Goal: Information Seeking & Learning: Learn about a topic

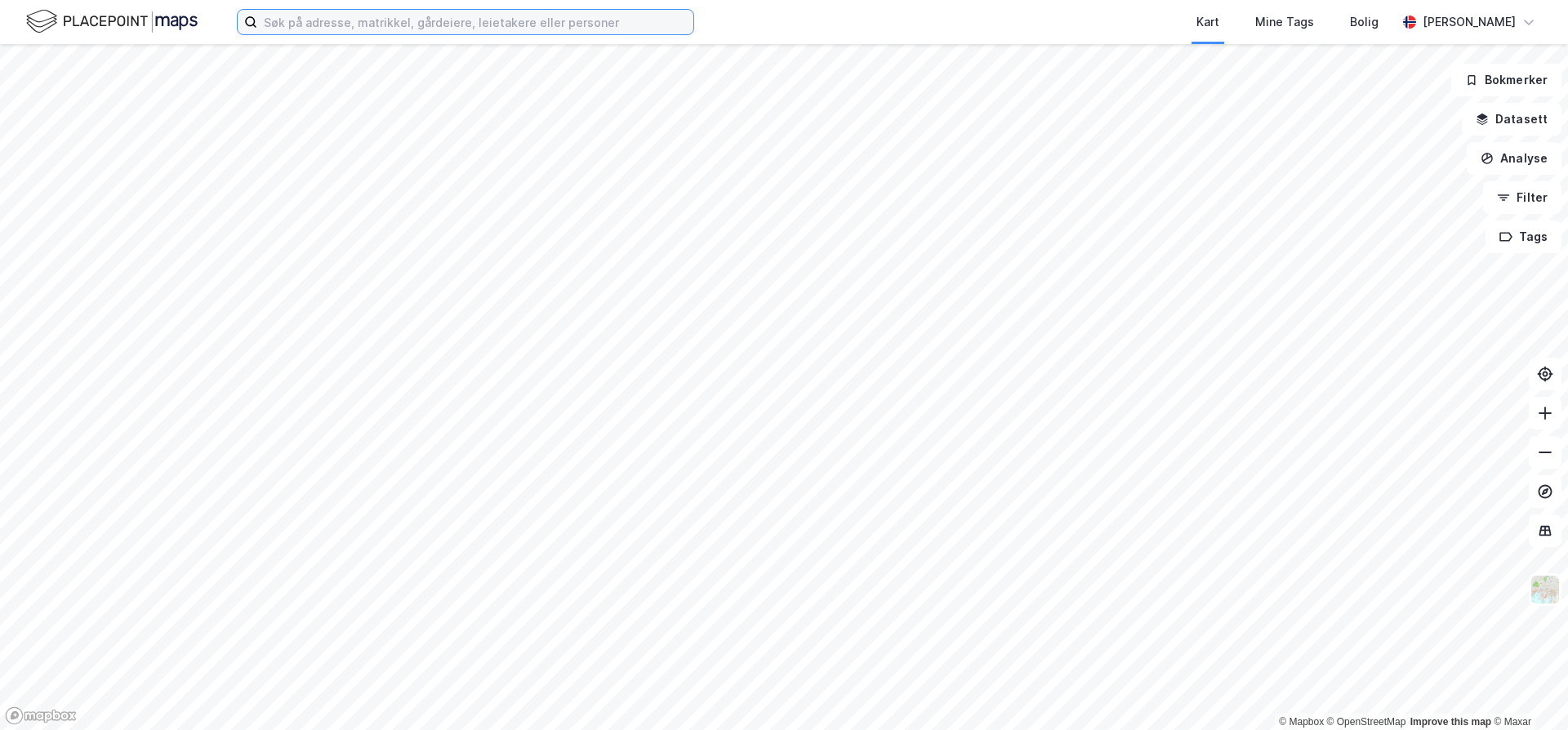
click at [519, 25] on input at bounding box center [475, 21] width 436 height 25
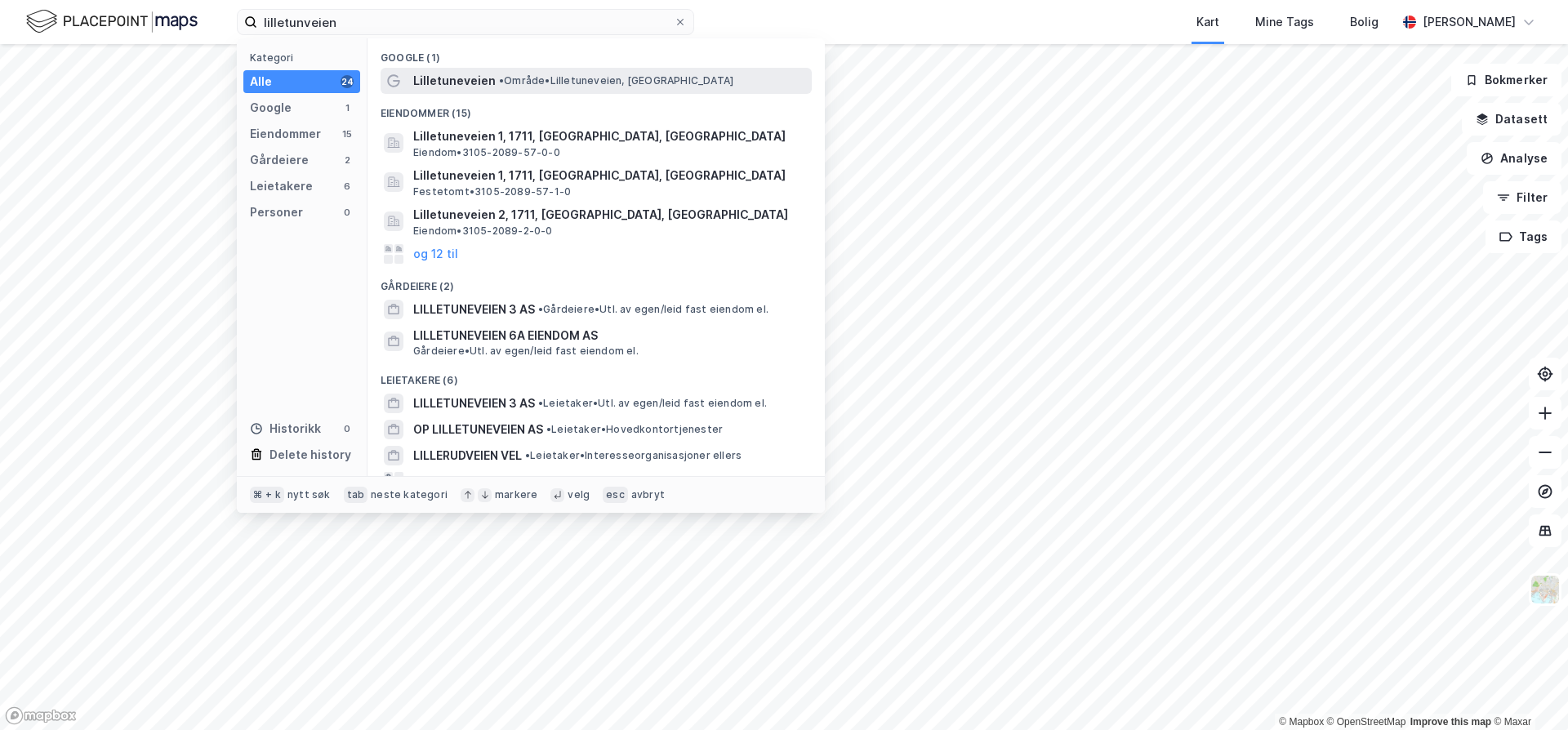
click at [516, 81] on span "• Område • Lilletuneveien, [GEOGRAPHIC_DATA]" at bounding box center [616, 80] width 235 height 13
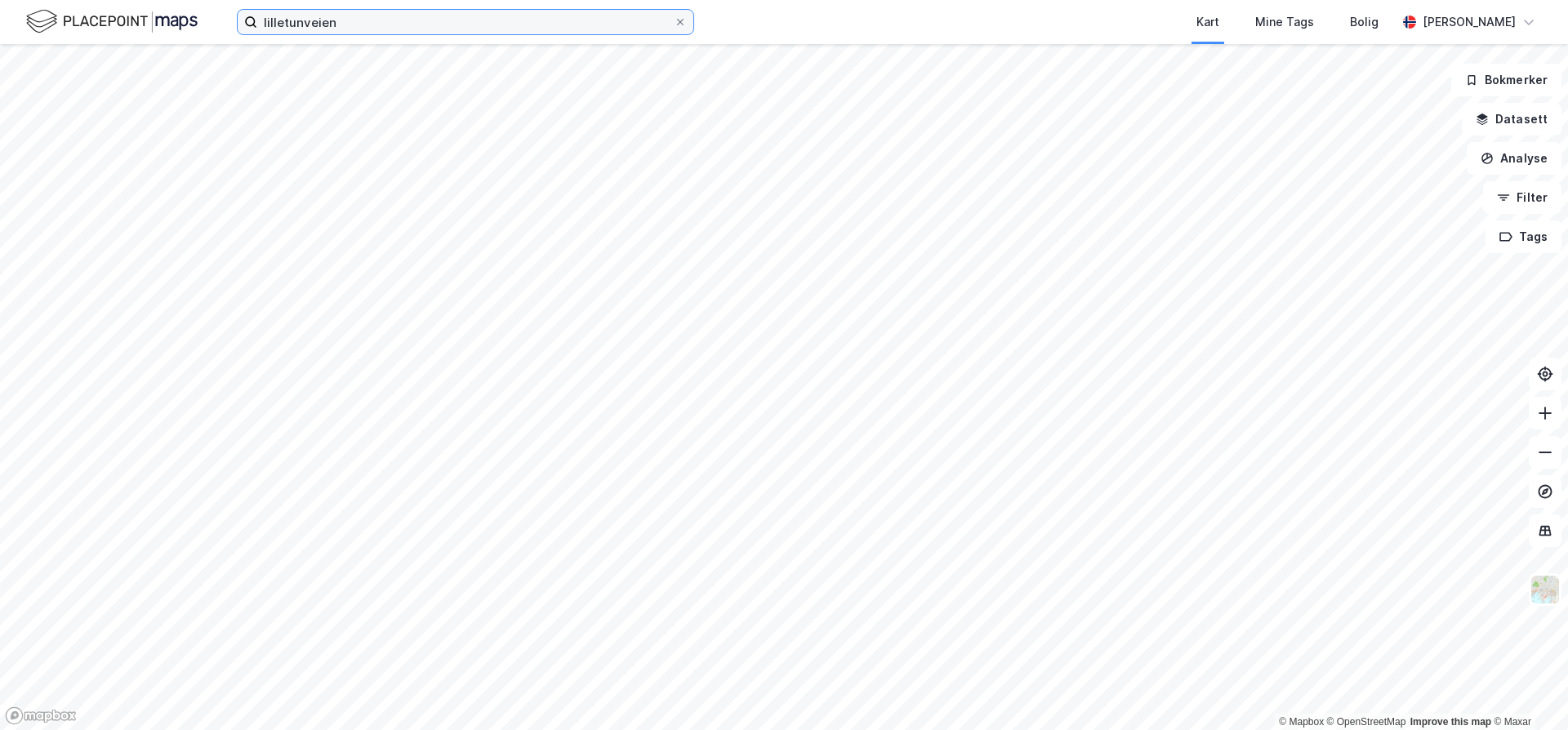
click at [434, 32] on input "lilletunveien" at bounding box center [465, 21] width 417 height 25
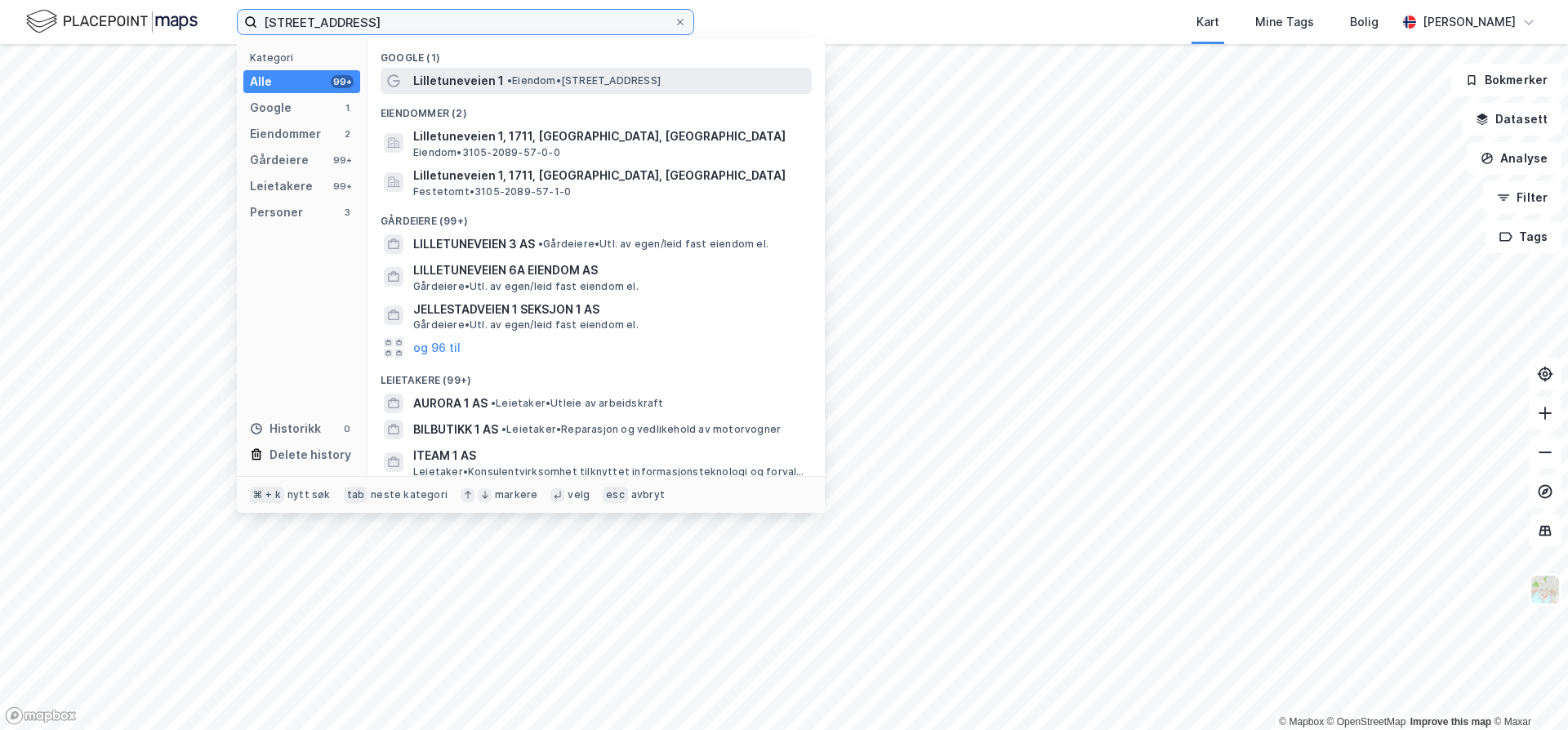
type input "[STREET_ADDRESS]"
click at [564, 84] on span "• Eiendom • [STREET_ADDRESS]" at bounding box center [584, 80] width 154 height 13
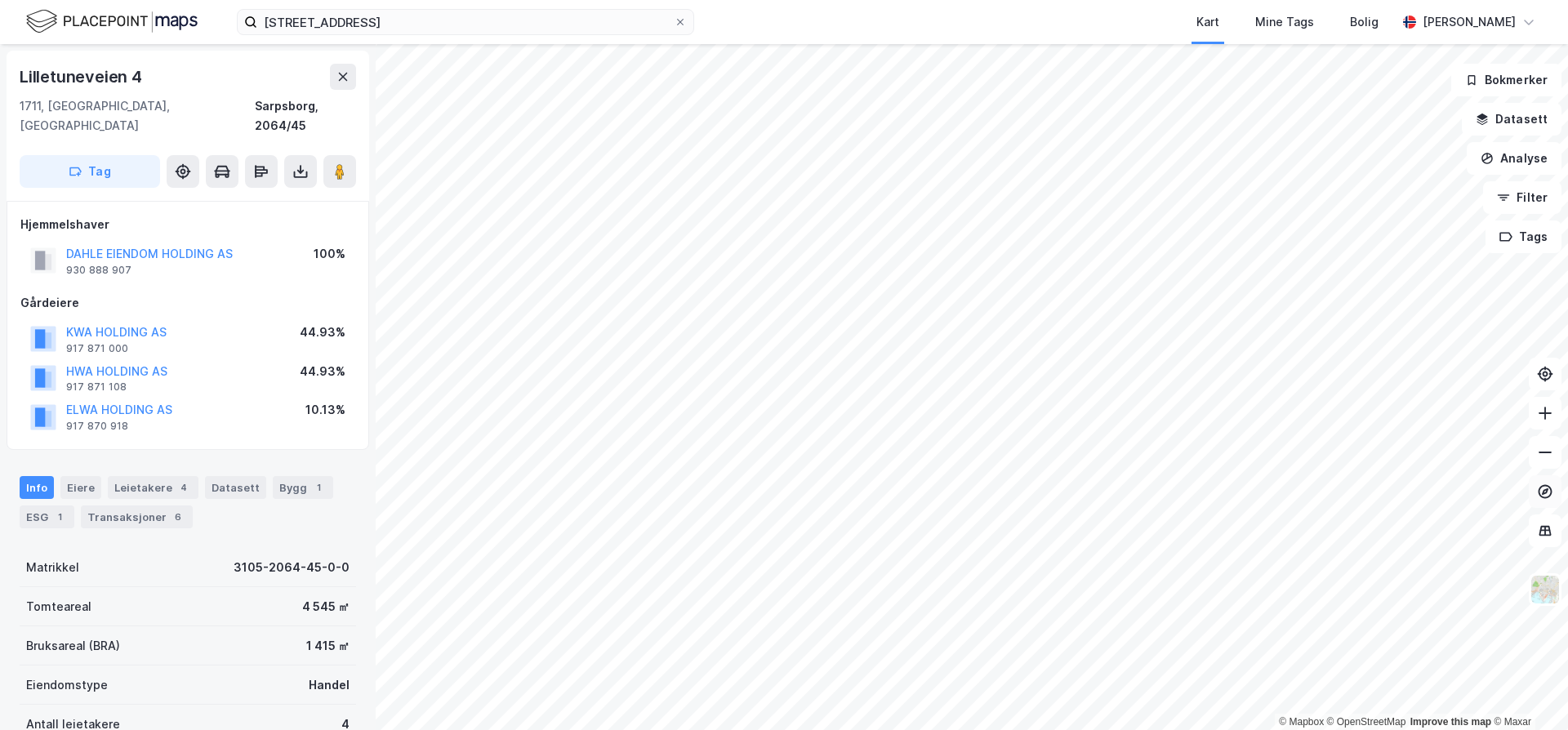
click at [1542, 495] on icon at bounding box center [1545, 491] width 16 height 16
click at [1545, 490] on icon at bounding box center [1546, 492] width 7 height 7
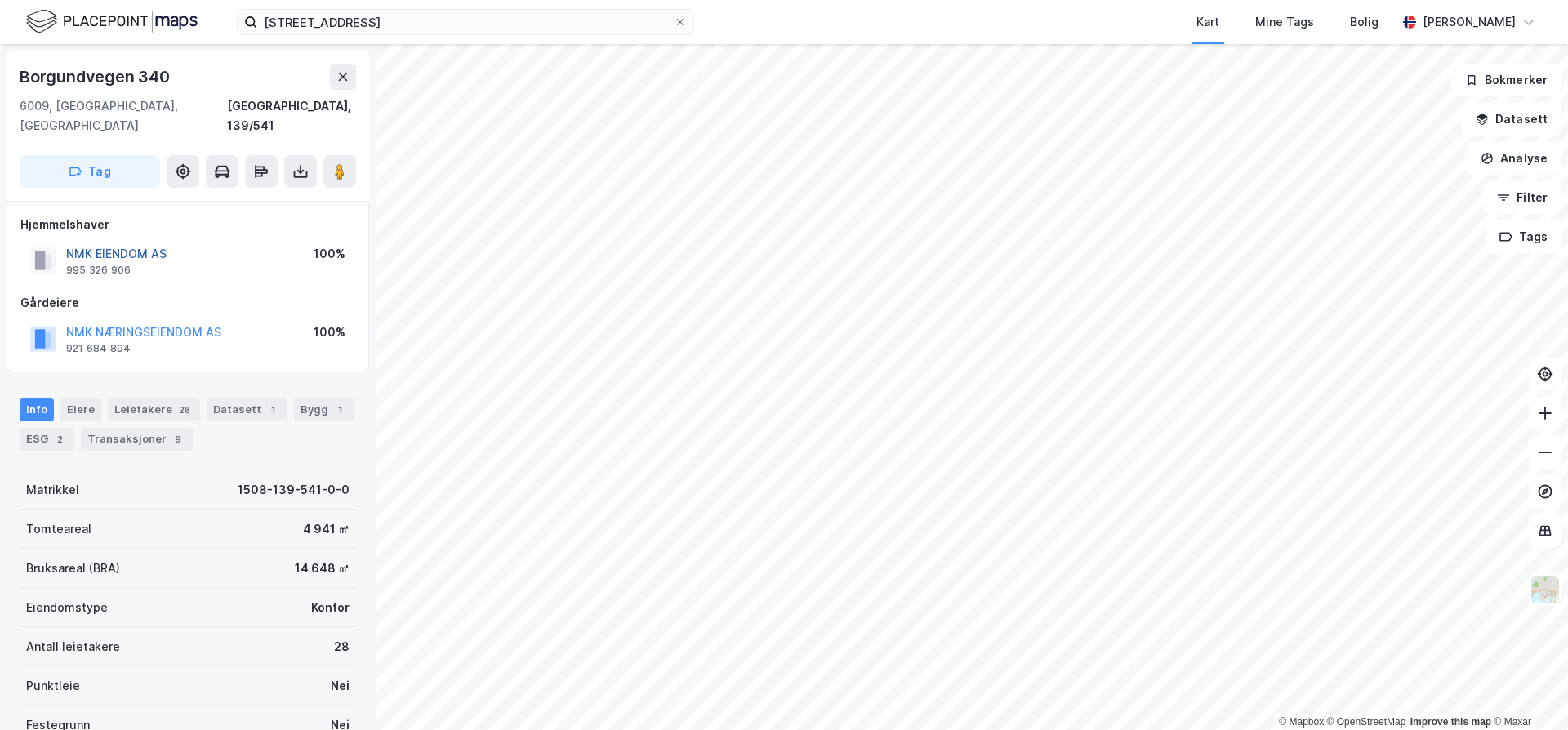
click at [0, 0] on button "NMK EIENDOM AS" at bounding box center [0, 0] width 0 height 0
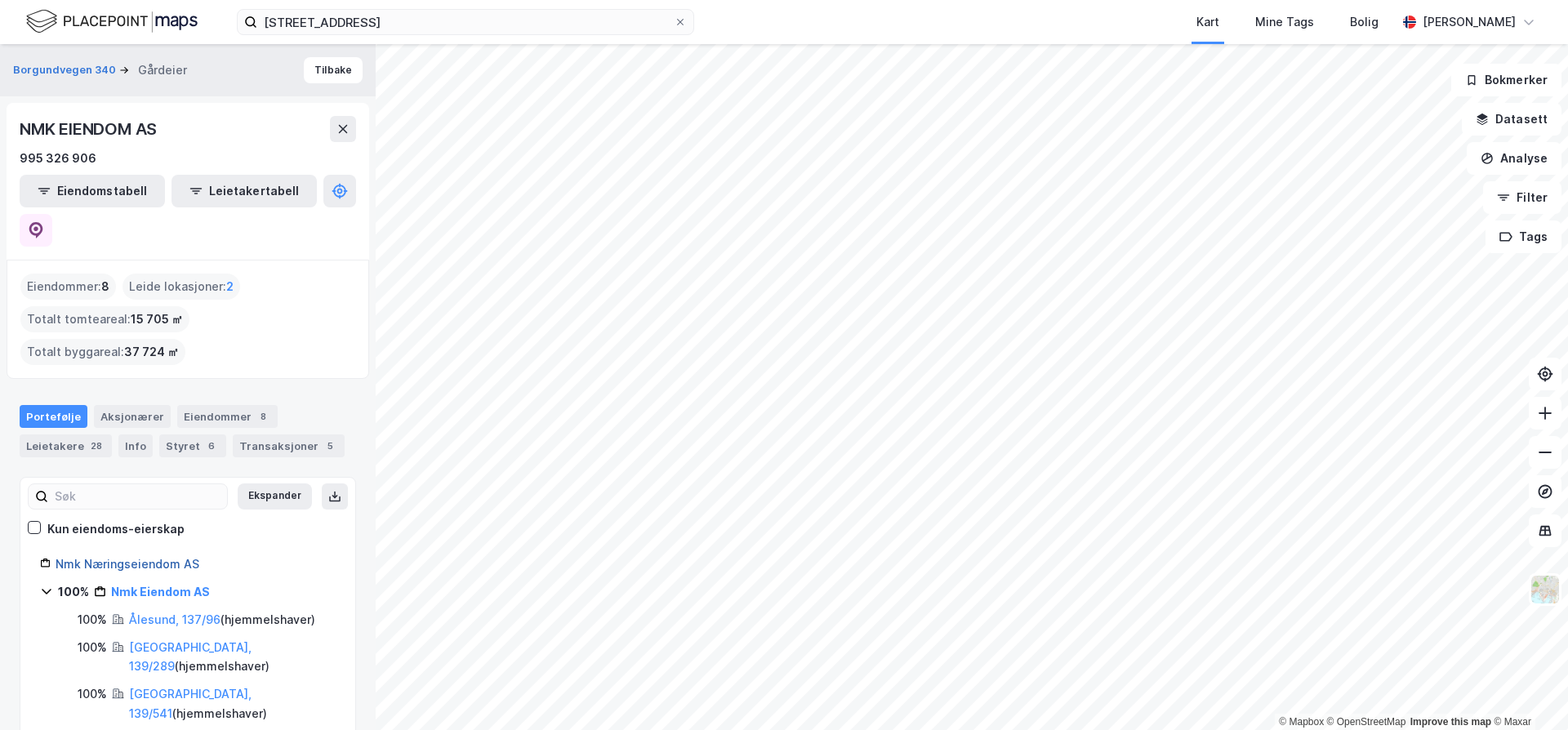
click at [128, 558] on link "Nmk Næringseiendom AS" at bounding box center [127, 564] width 143 height 14
click at [171, 558] on link "Nmk Næringseiendom AS" at bounding box center [127, 564] width 143 height 14
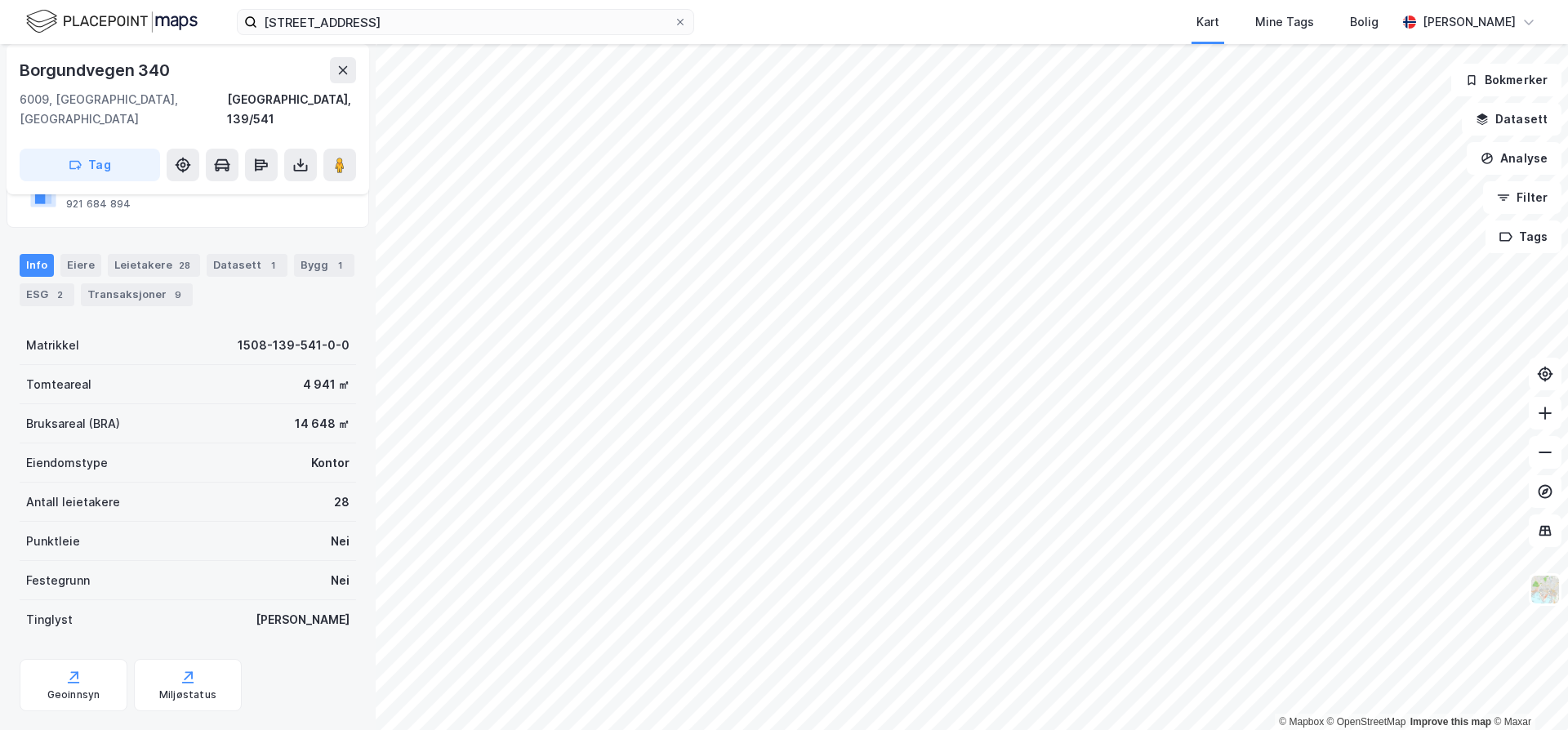
scroll to position [160, 0]
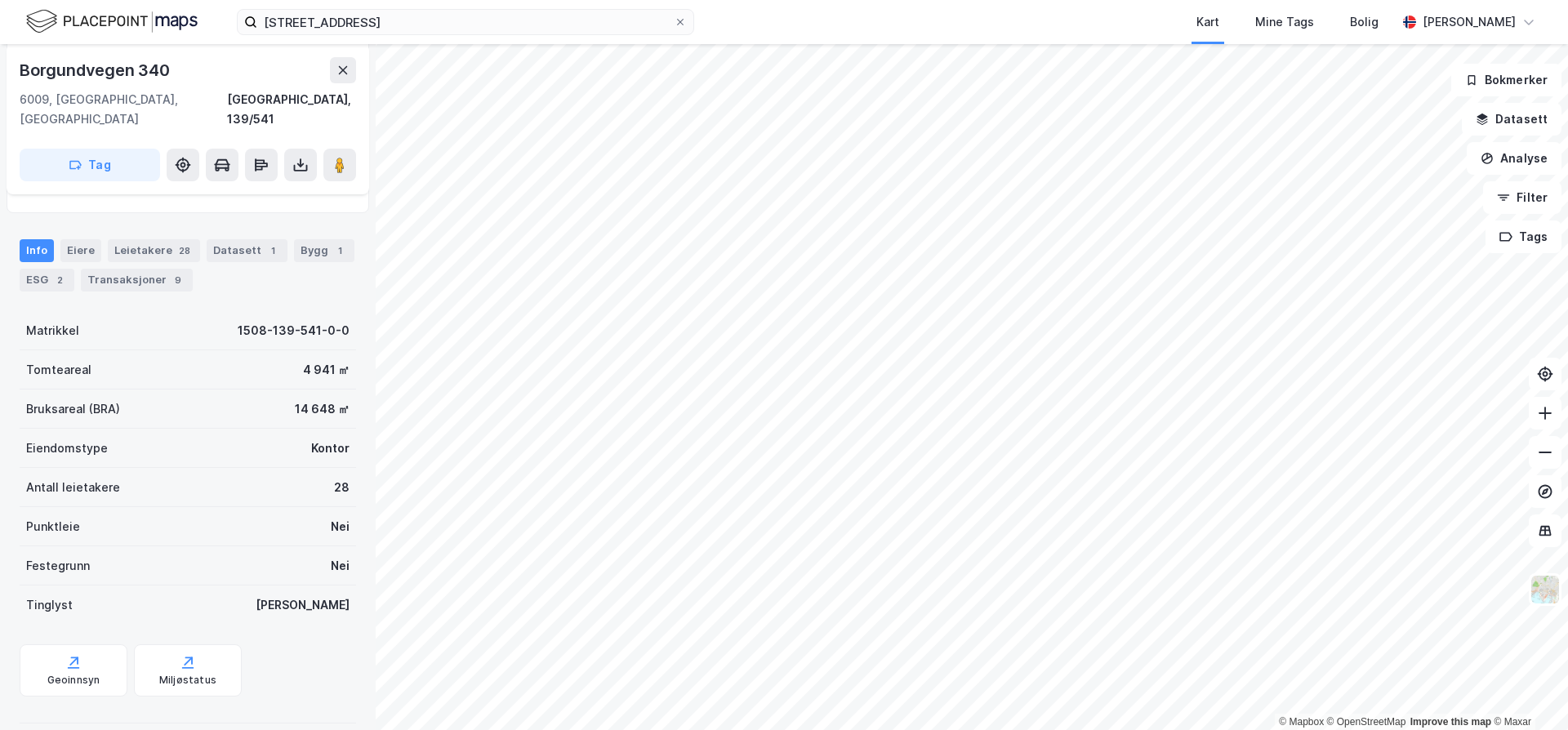
click at [316, 239] on div "Bygg 1" at bounding box center [324, 250] width 61 height 23
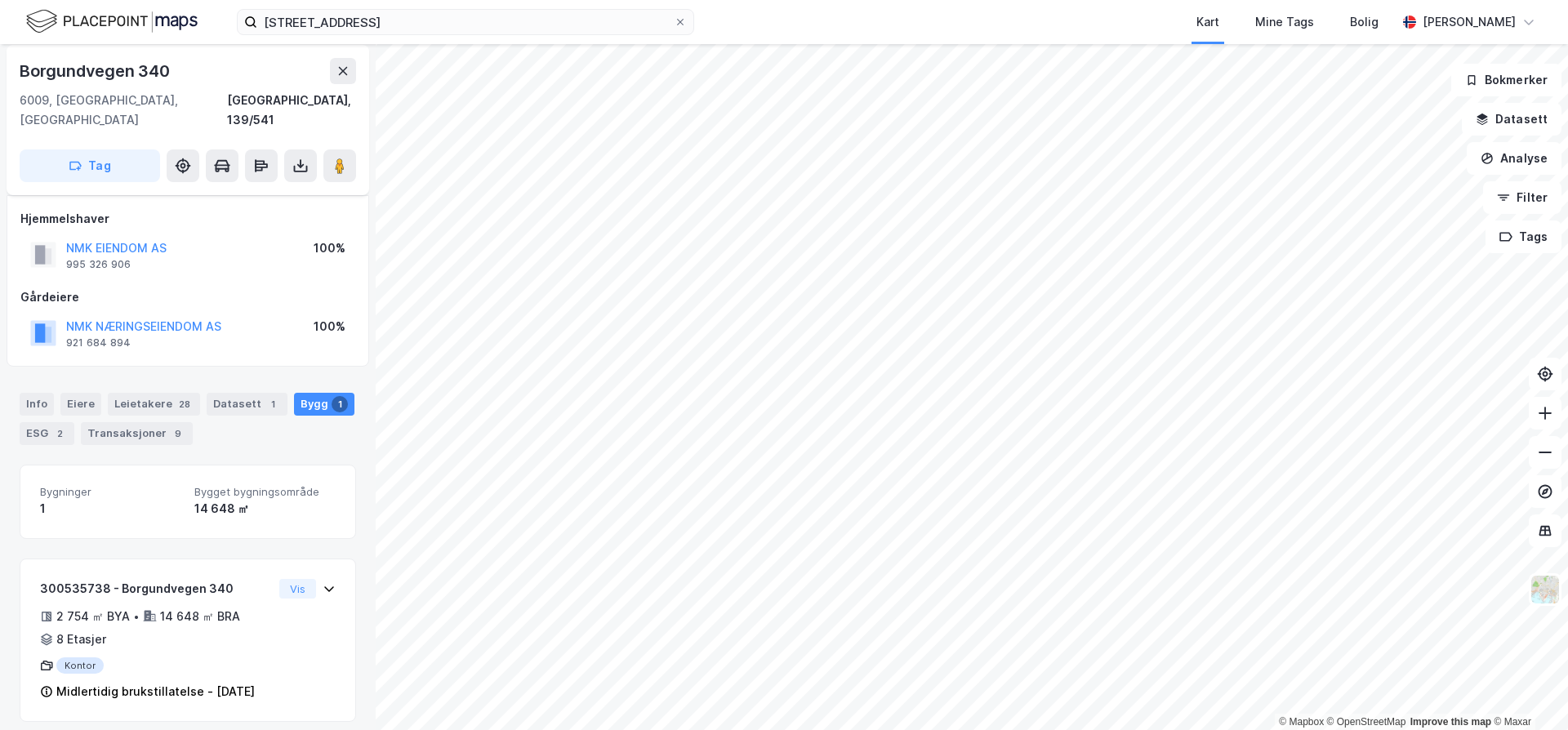
scroll to position [17, 0]
